Goal: Check status: Check status

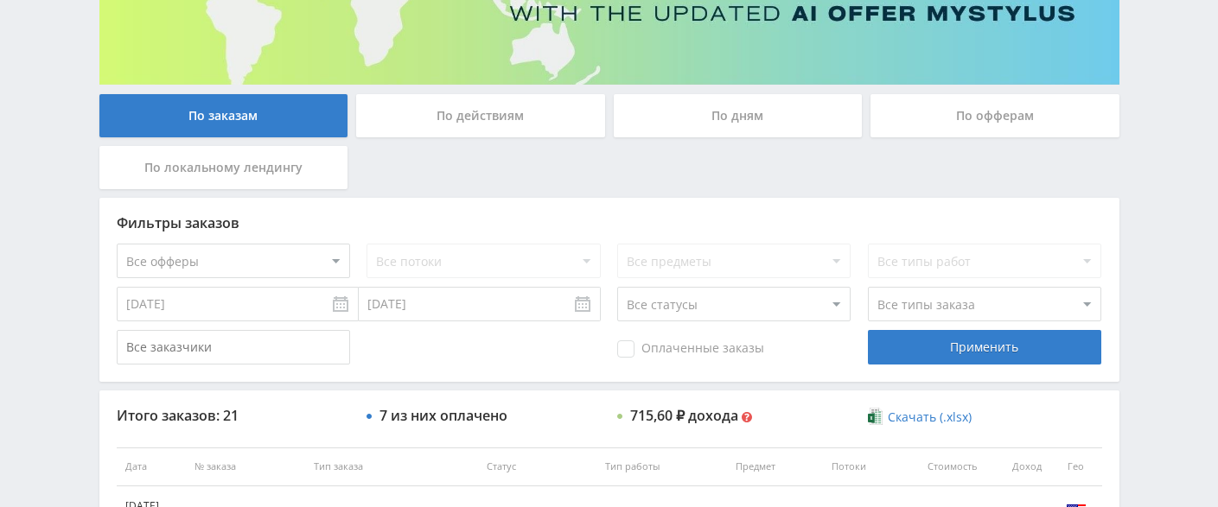
scroll to position [346, 0]
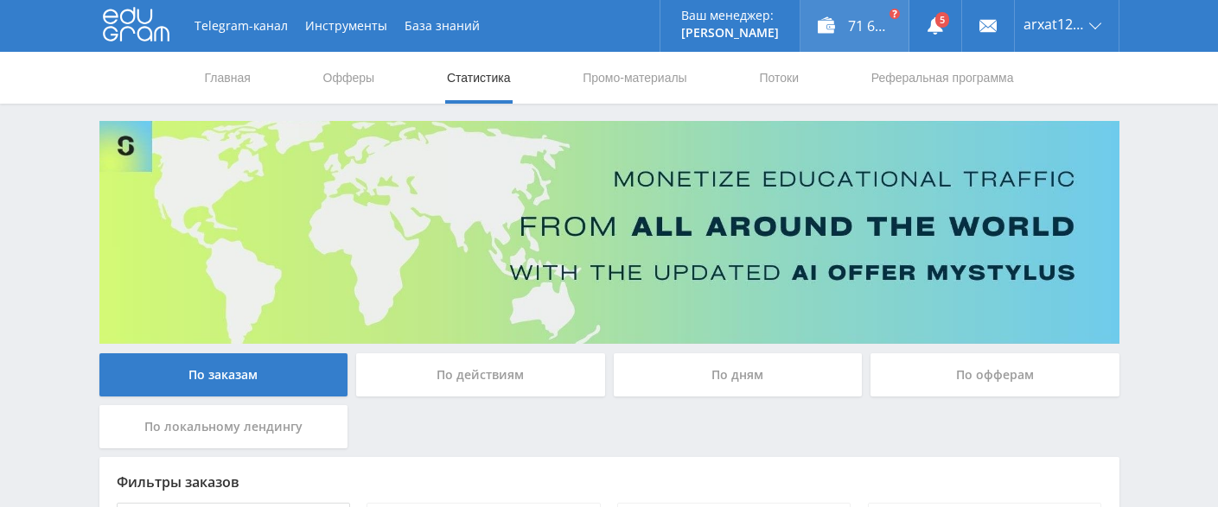
click at [877, 26] on div "71 636,10 ₽" at bounding box center [854, 26] width 108 height 52
